Goal: Task Accomplishment & Management: Use online tool/utility

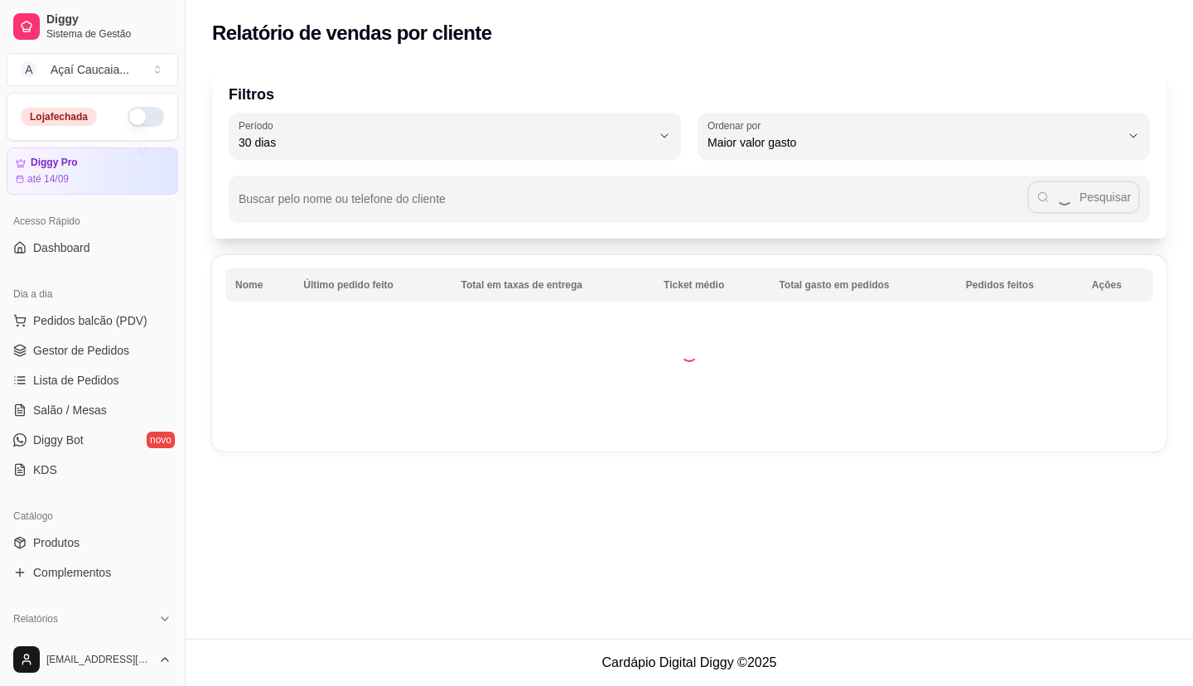
select select "30"
select select "HIGHEST_TOTAL_SPENT_WITH_ORDERS"
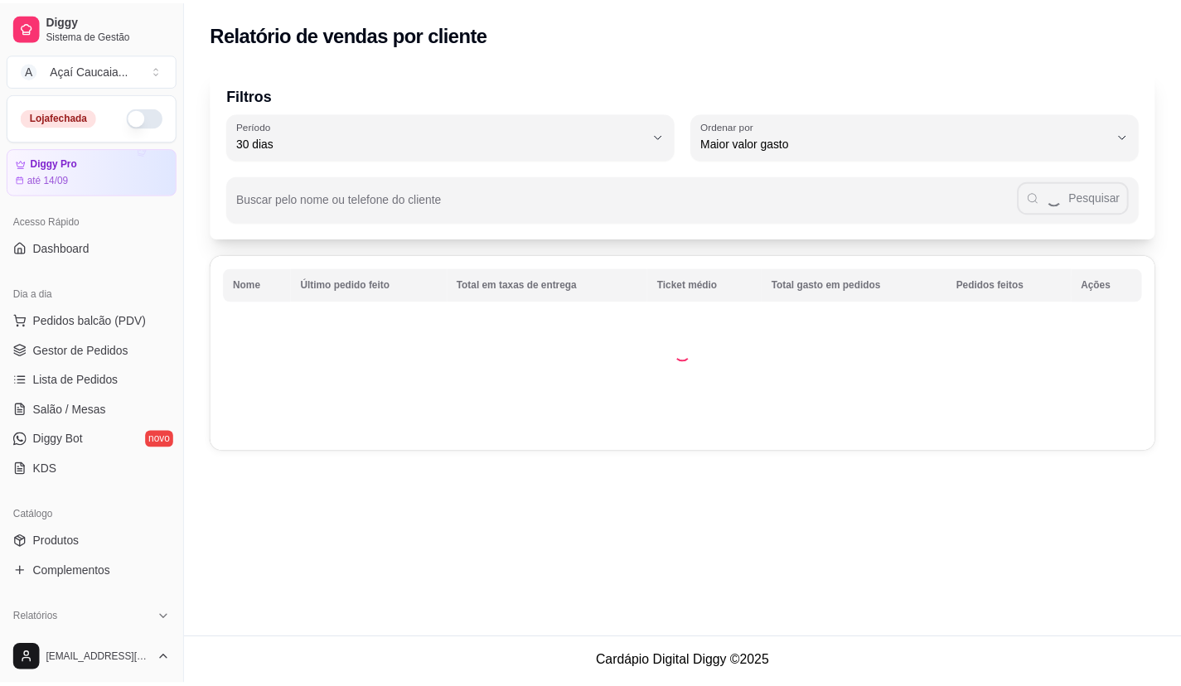
scroll to position [166, 0]
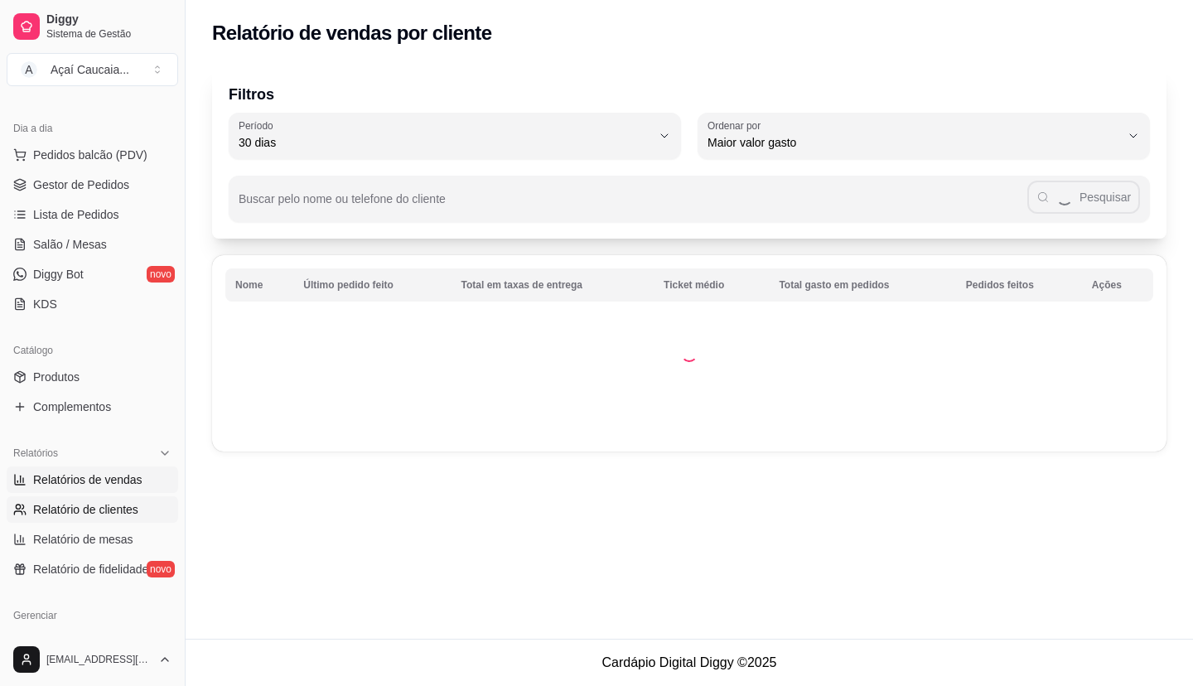
click at [104, 488] on link "Relatórios de vendas" at bounding box center [93, 479] width 172 height 27
select select "ALL"
select select "0"
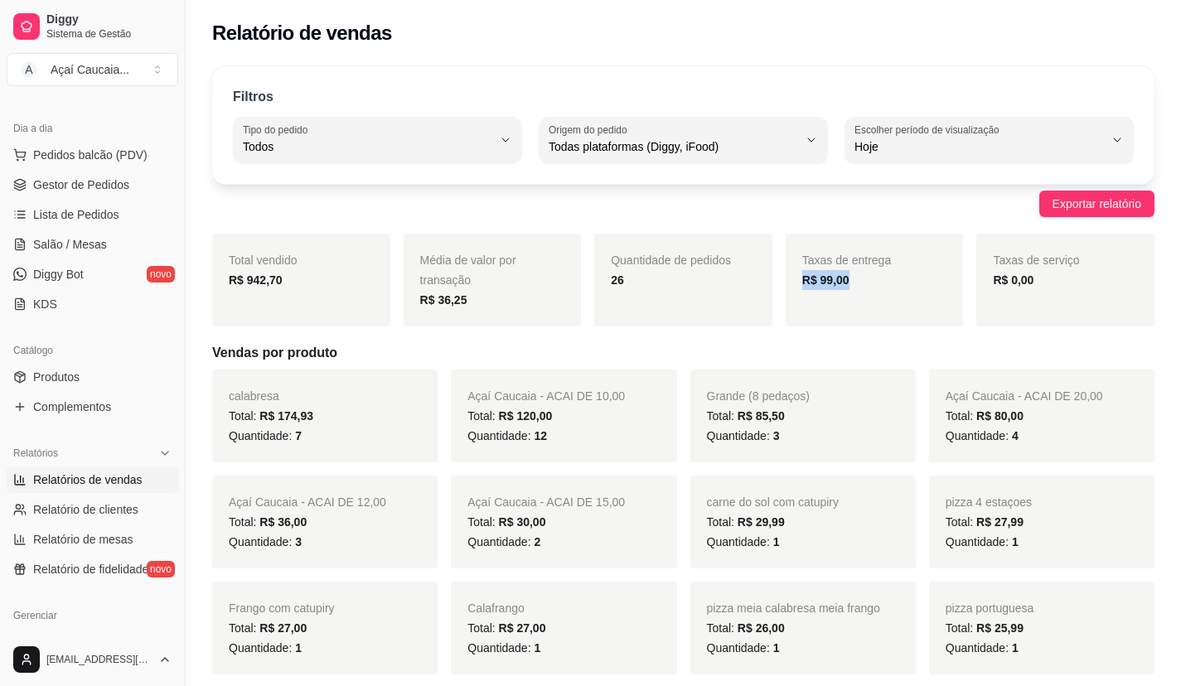
drag, startPoint x: 795, startPoint y: 278, endPoint x: 928, endPoint y: 290, distance: 133.9
click at [927, 291] on div "Taxas de entrega R$ 99,00" at bounding box center [875, 280] width 178 height 93
click at [872, 215] on div "Exportar relatório" at bounding box center [683, 204] width 942 height 27
